Goal: Find specific page/section: Find specific page/section

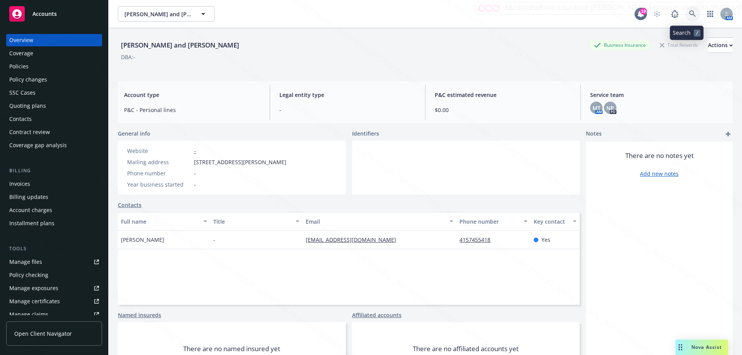
click at [689, 14] on icon at bounding box center [692, 13] width 7 height 7
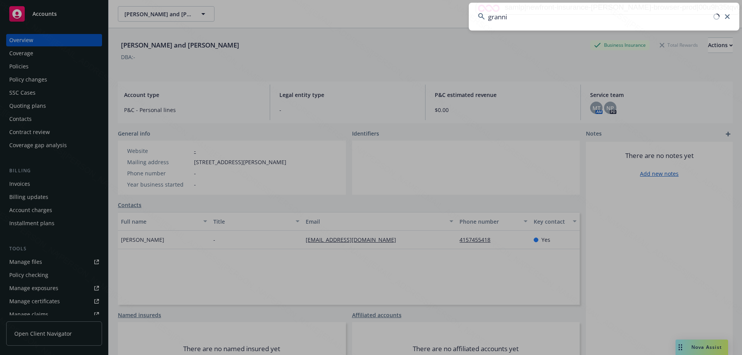
type input "grannis"
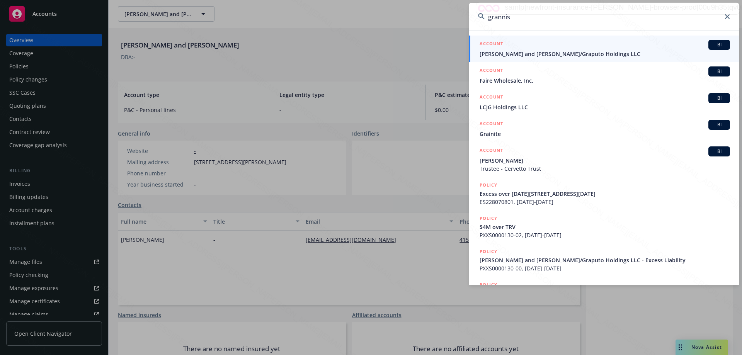
click at [529, 50] on span "[PERSON_NAME] and [PERSON_NAME]/Graputo Holdings LLC" at bounding box center [605, 54] width 250 height 8
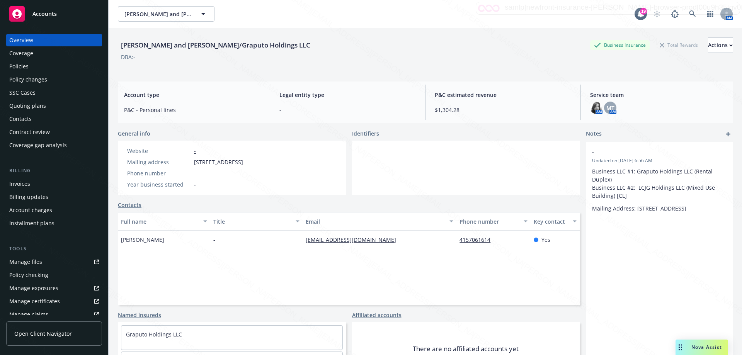
click at [27, 65] on div "Policies" at bounding box center [18, 66] width 19 height 12
